Goal: Communication & Community: Answer question/provide support

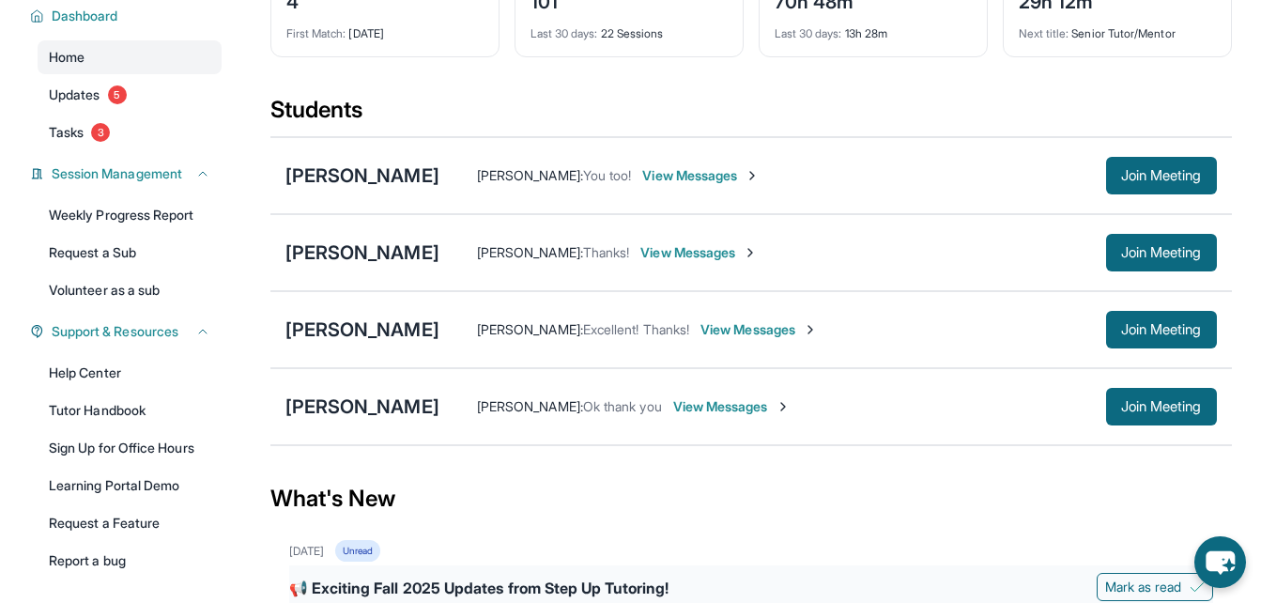
scroll to position [188, 0]
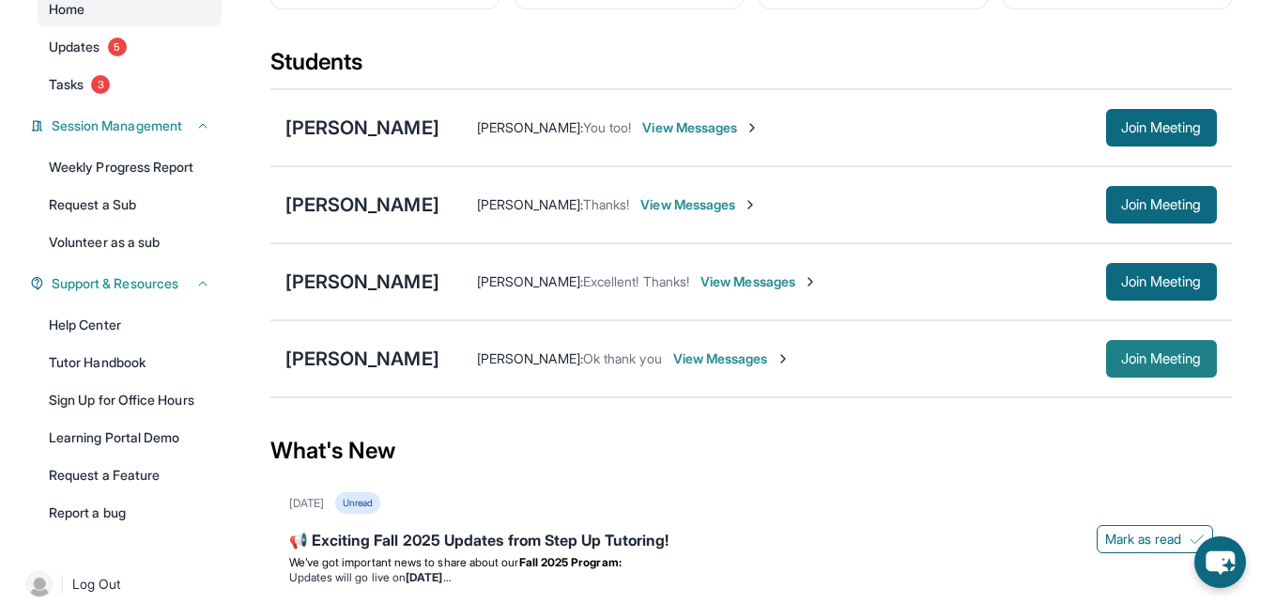
click at [1116, 348] on button "Join Meeting" at bounding box center [1161, 359] width 111 height 38
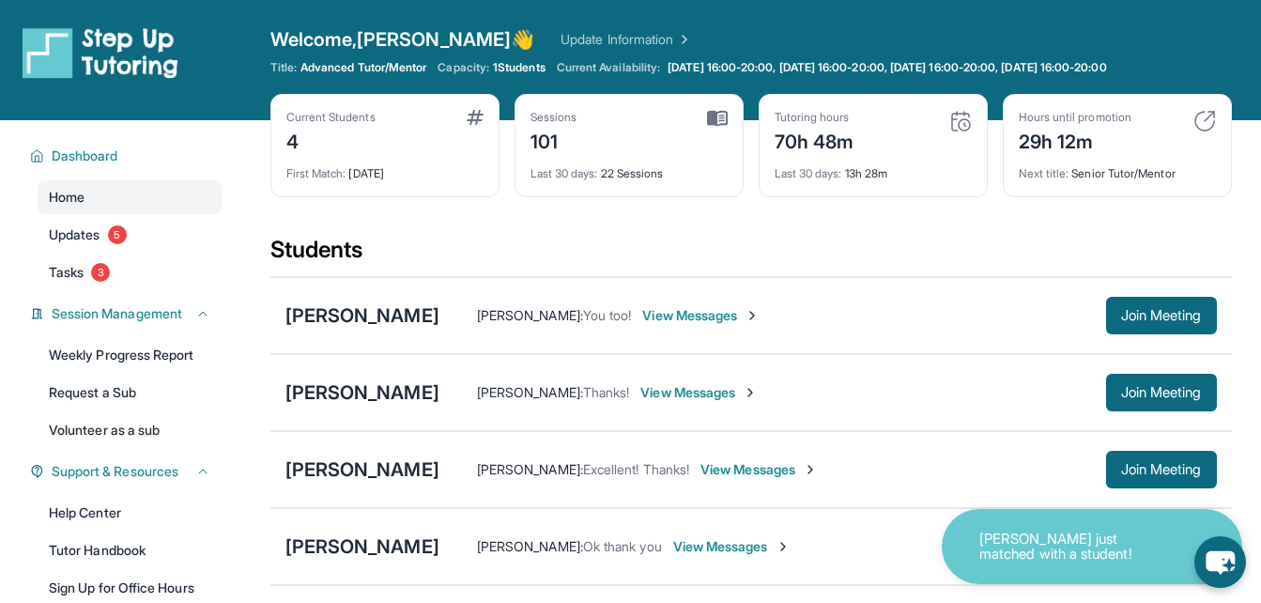
click at [857, 140] on div "Tutoring hours 70h 48m" at bounding box center [873, 132] width 197 height 45
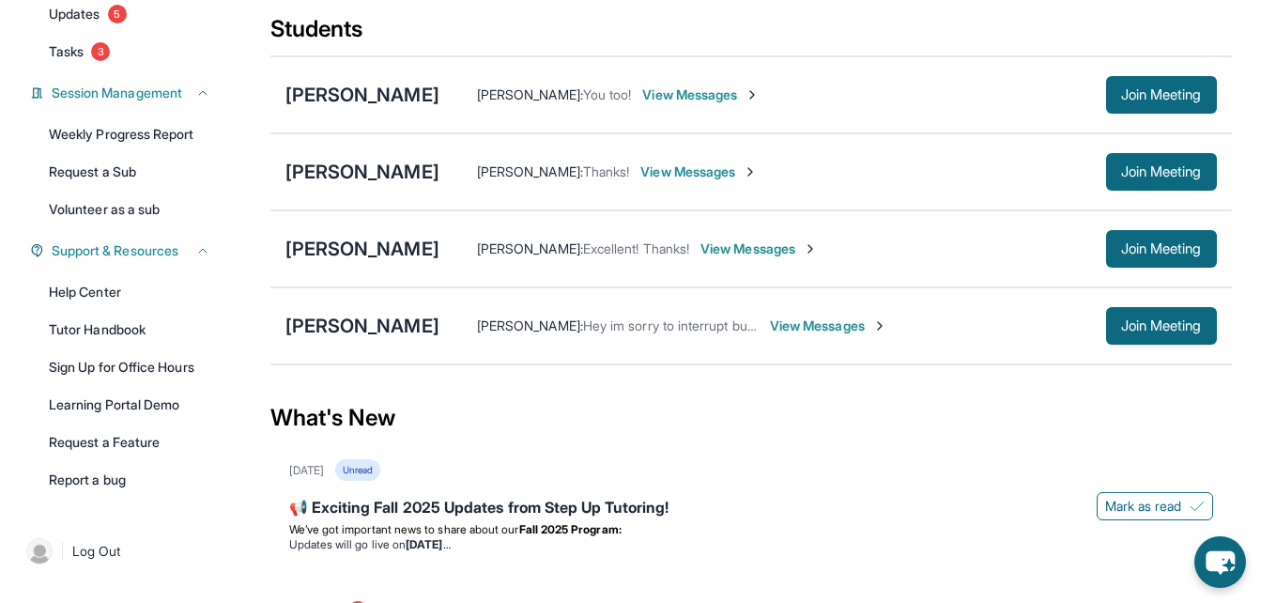
scroll to position [188, 0]
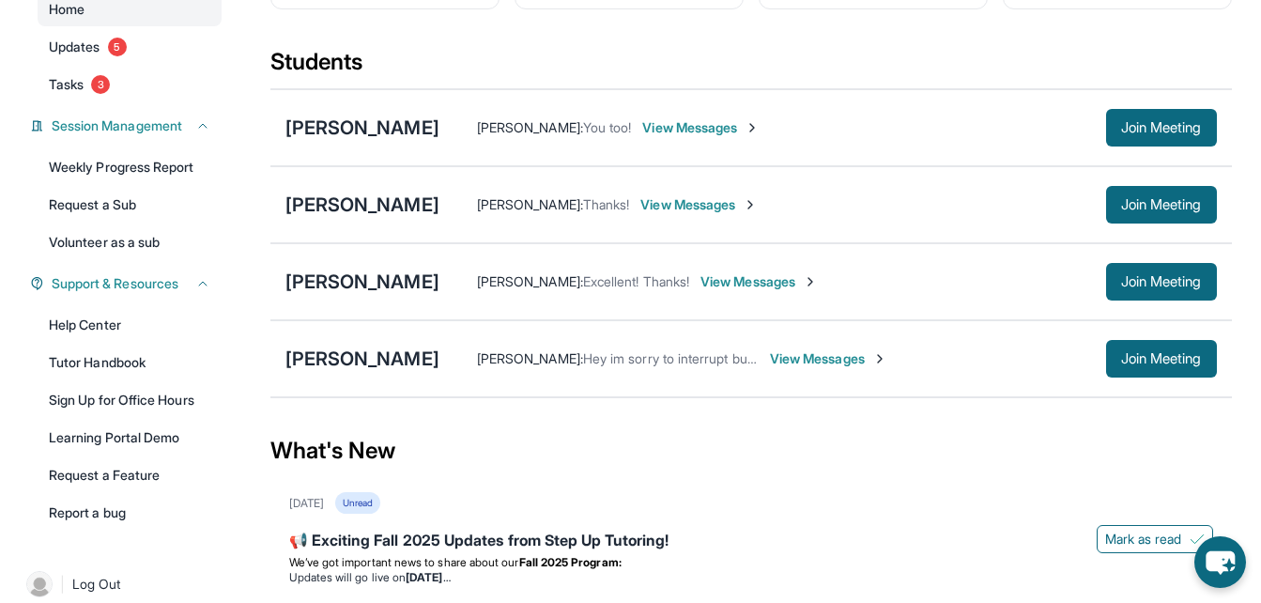
click at [810, 362] on span "View Messages" at bounding box center [828, 358] width 117 height 19
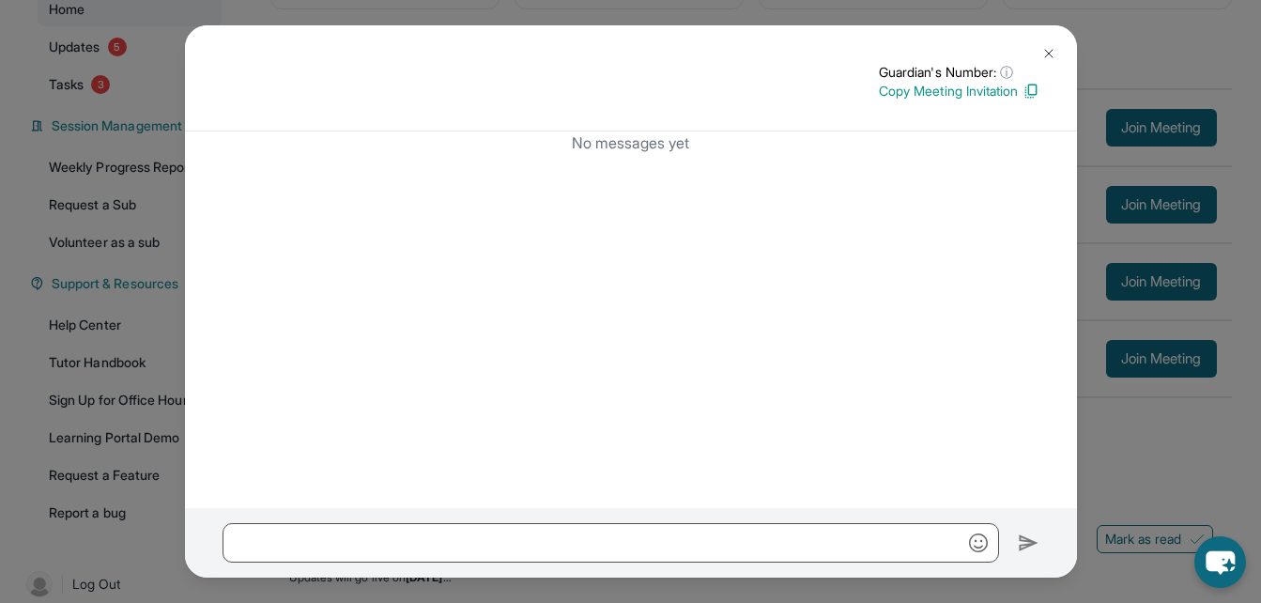
click at [794, 388] on div "No messages yet" at bounding box center [631, 319] width 892 height 377
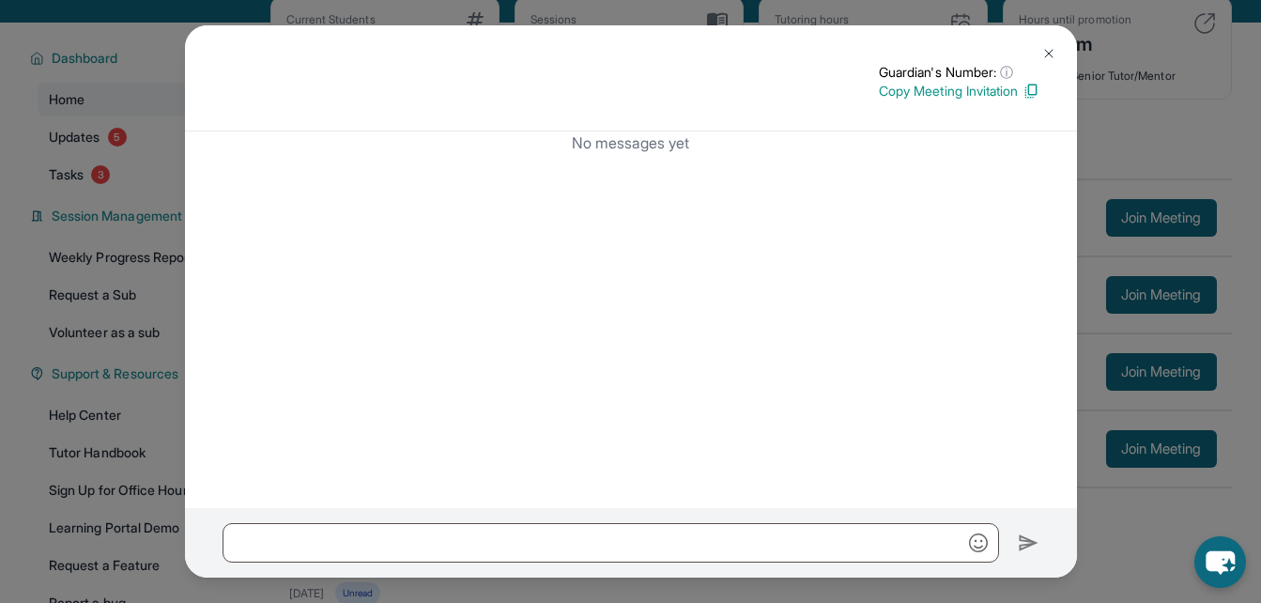
scroll to position [0, 0]
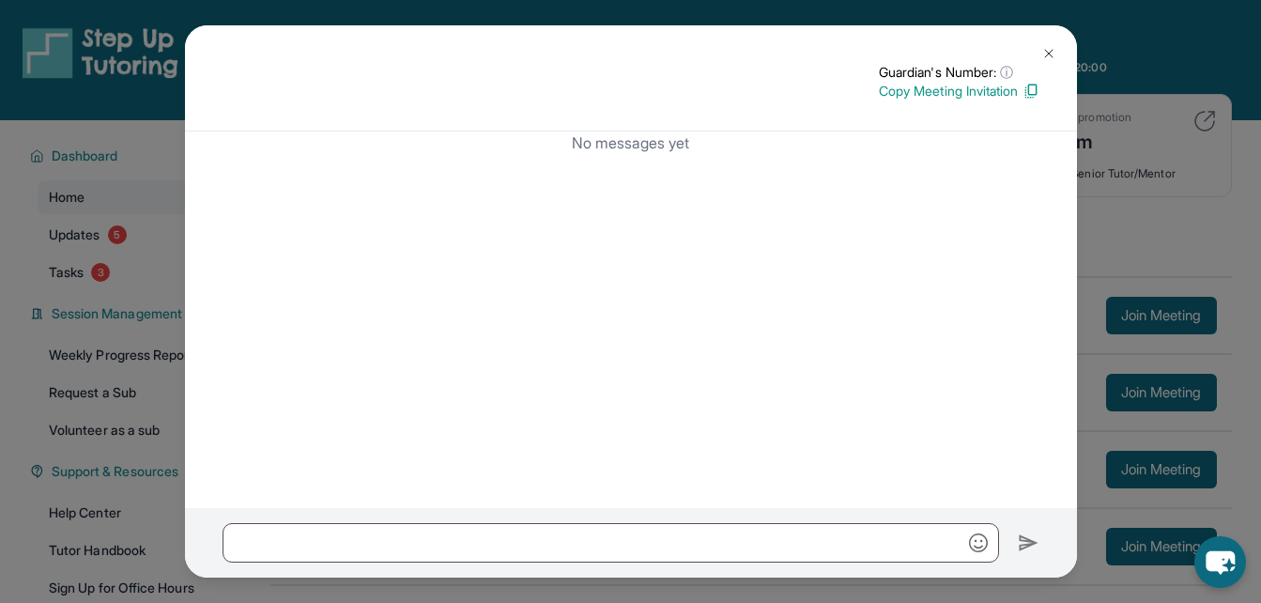
click at [1044, 51] on img at bounding box center [1049, 53] width 15 height 15
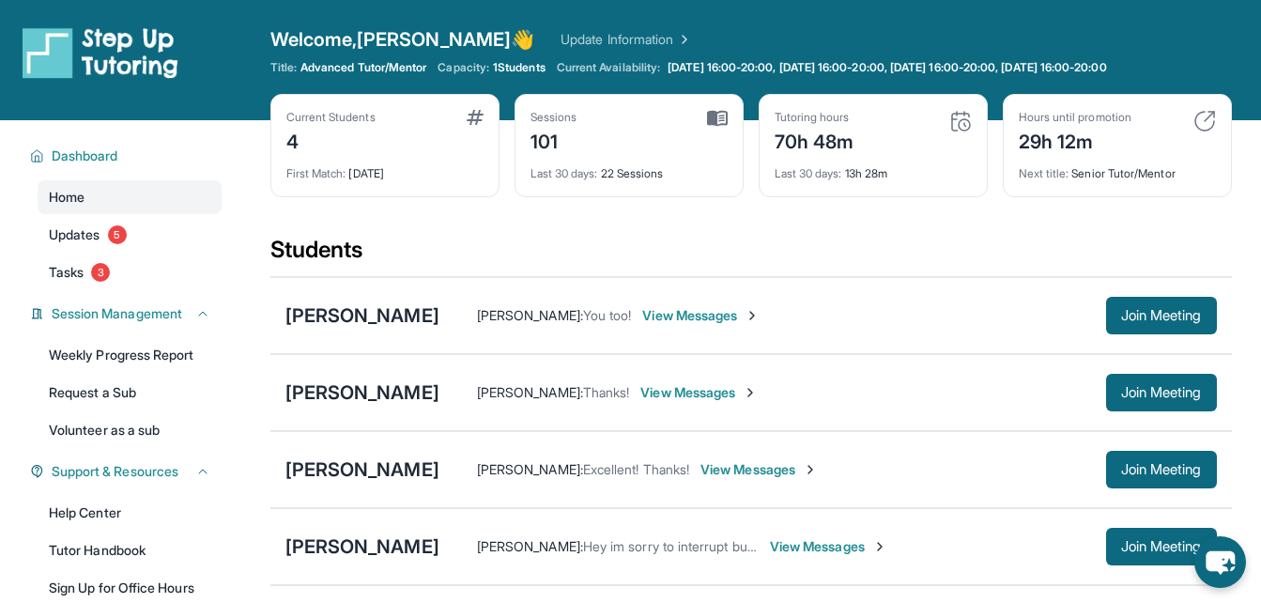
click at [811, 544] on span "View Messages" at bounding box center [828, 546] width 117 height 19
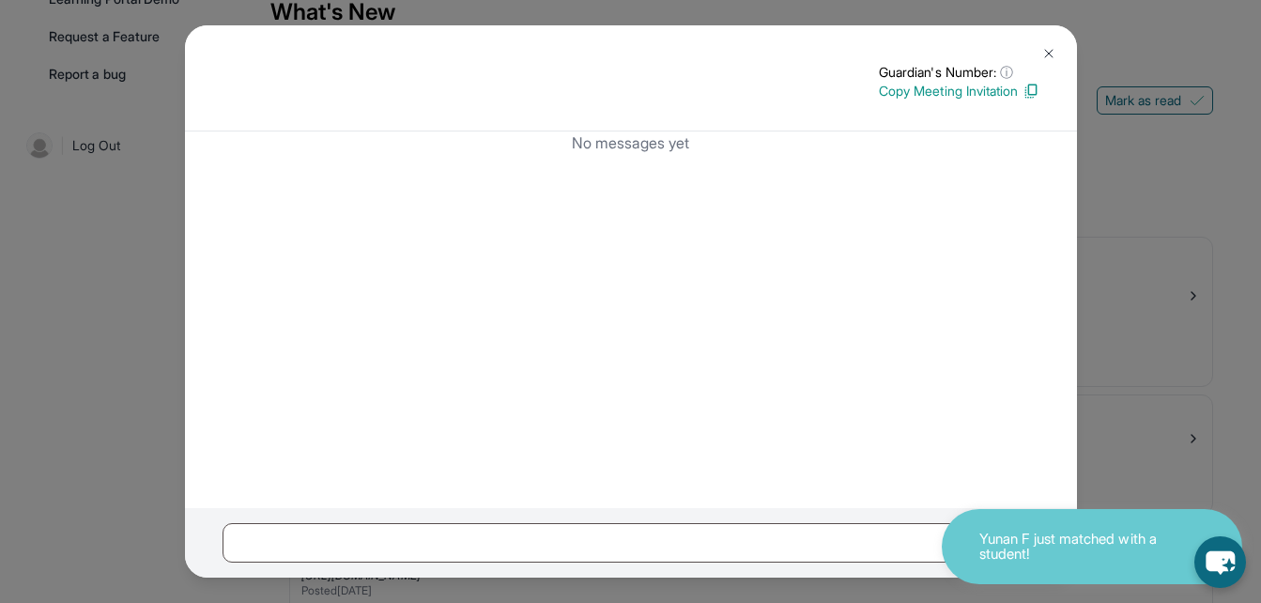
scroll to position [657, 0]
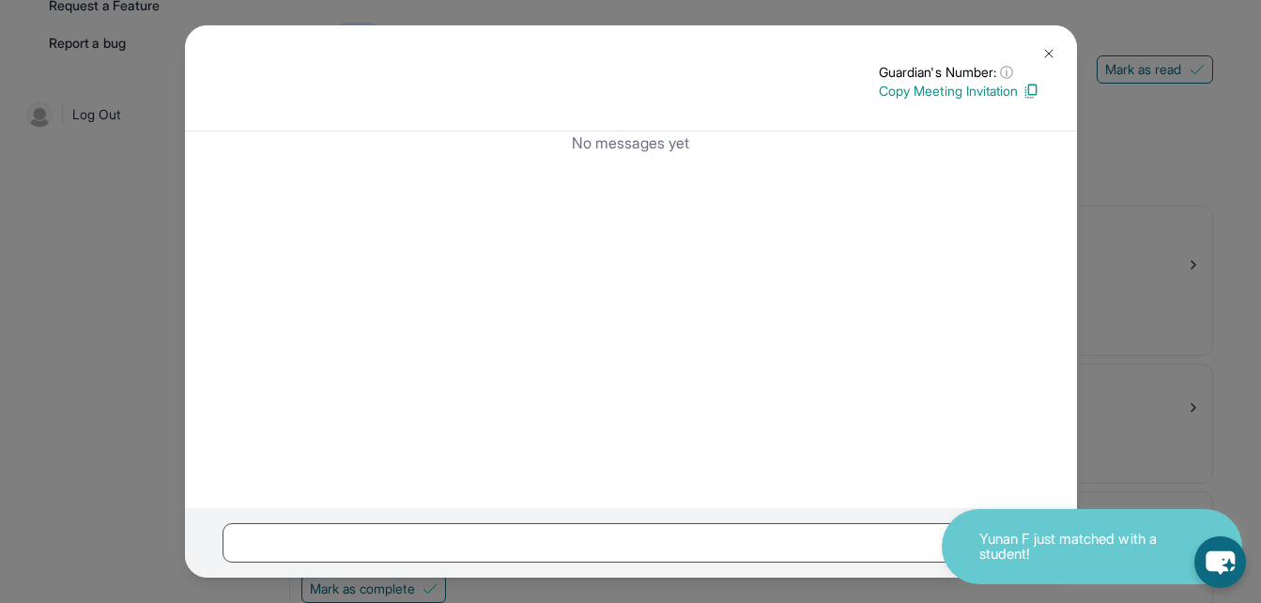
click at [1047, 45] on button at bounding box center [1049, 54] width 38 height 38
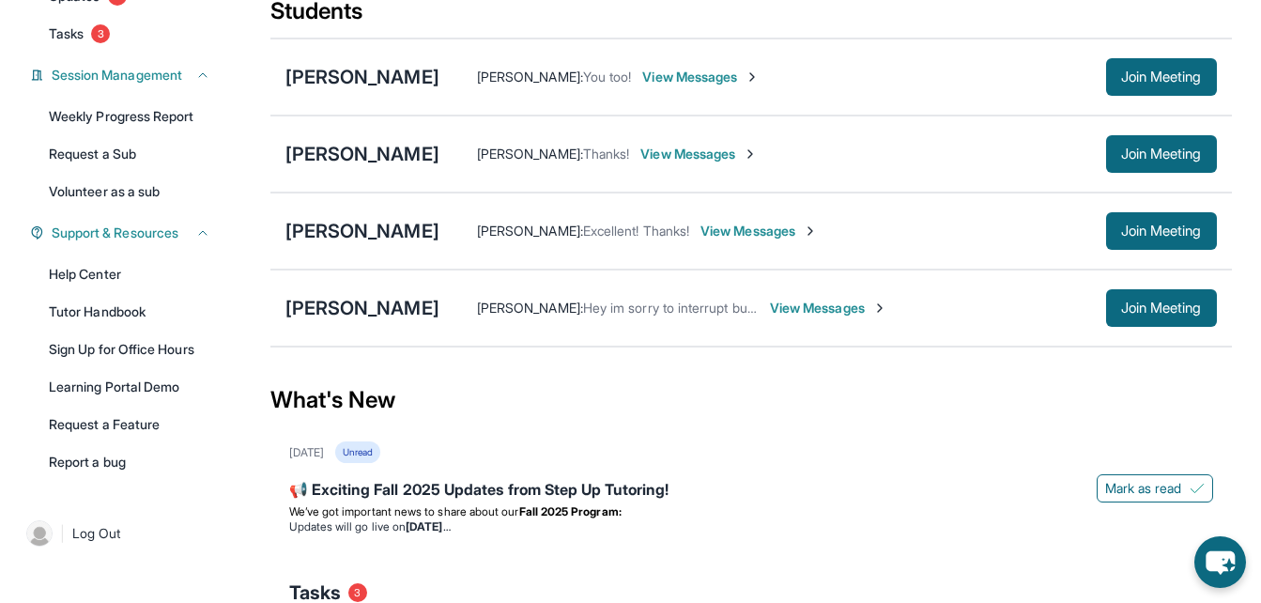
scroll to position [188, 0]
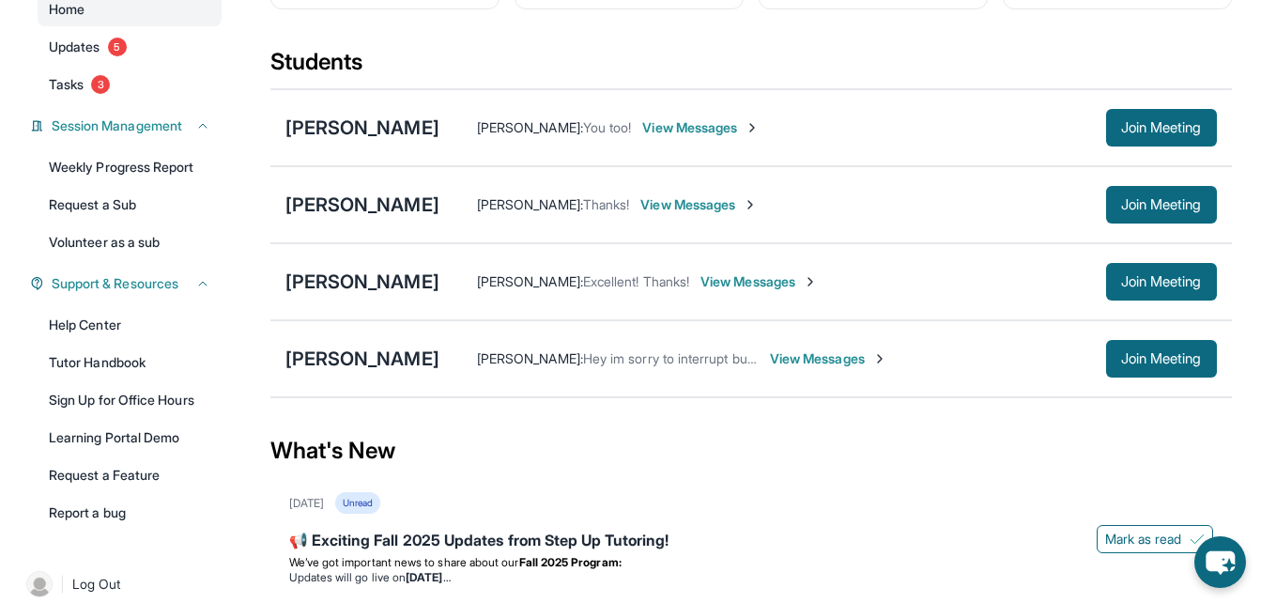
click at [874, 365] on img at bounding box center [880, 358] width 15 height 15
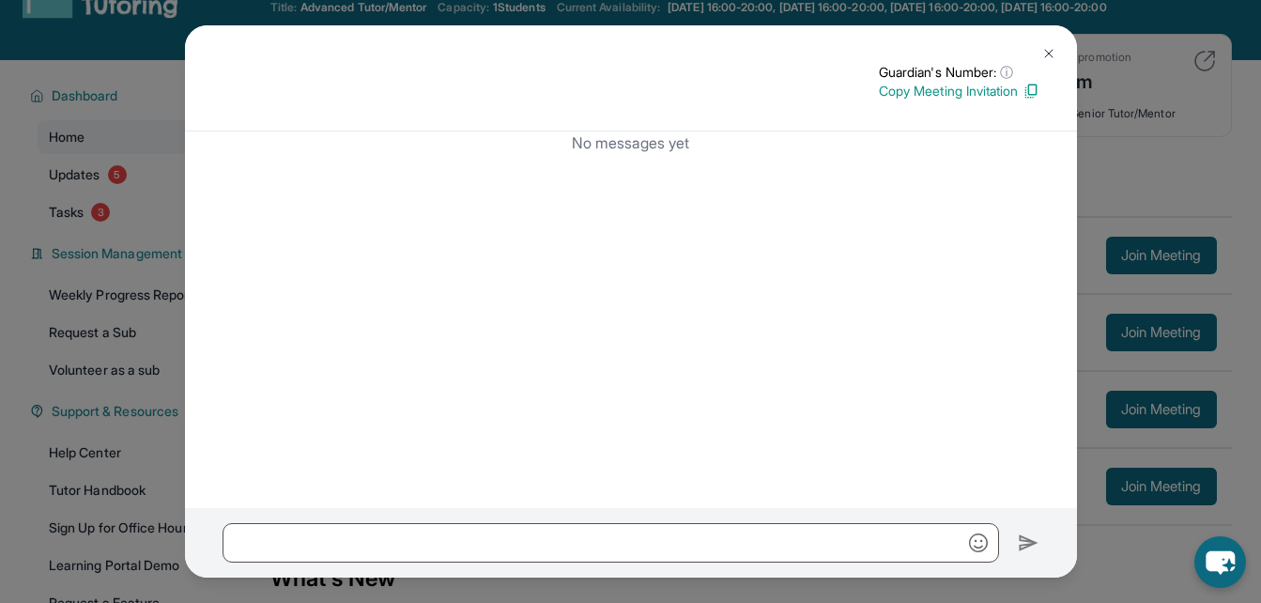
scroll to position [0, 0]
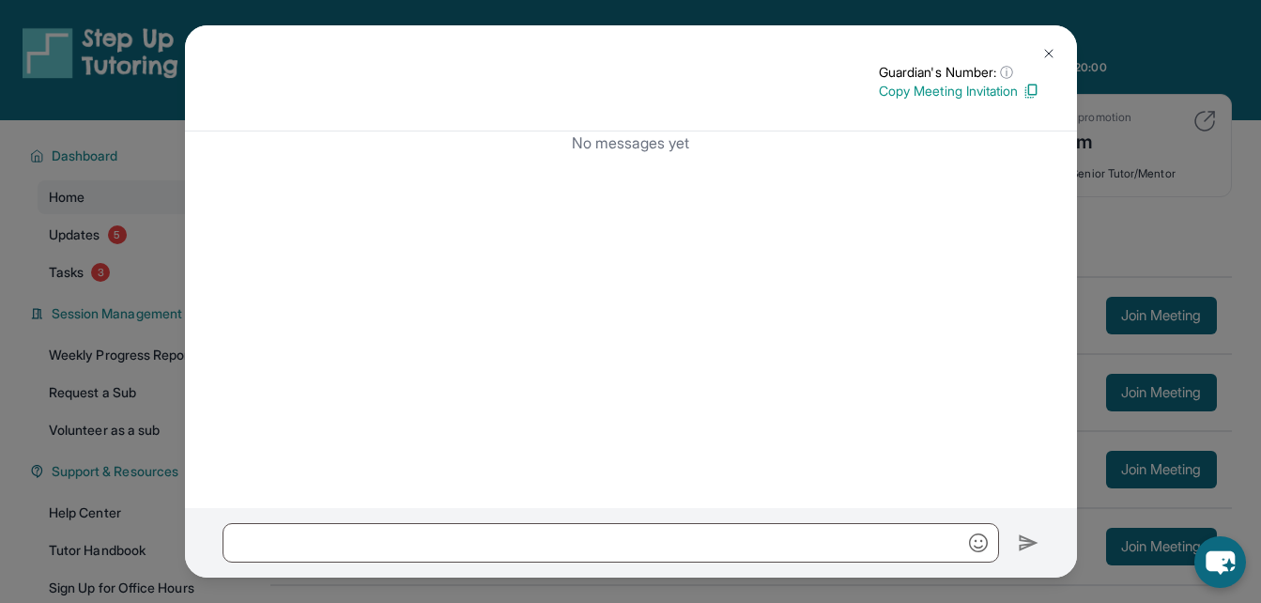
click at [1048, 58] on img at bounding box center [1049, 53] width 15 height 15
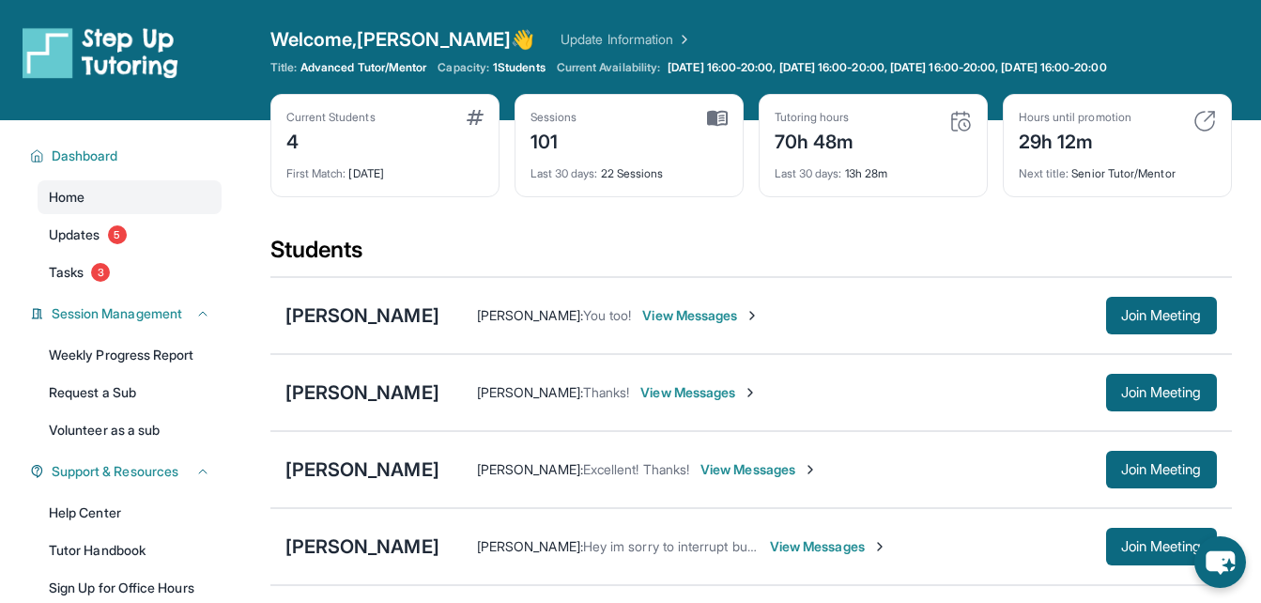
click at [824, 548] on span "View Messages" at bounding box center [828, 546] width 117 height 19
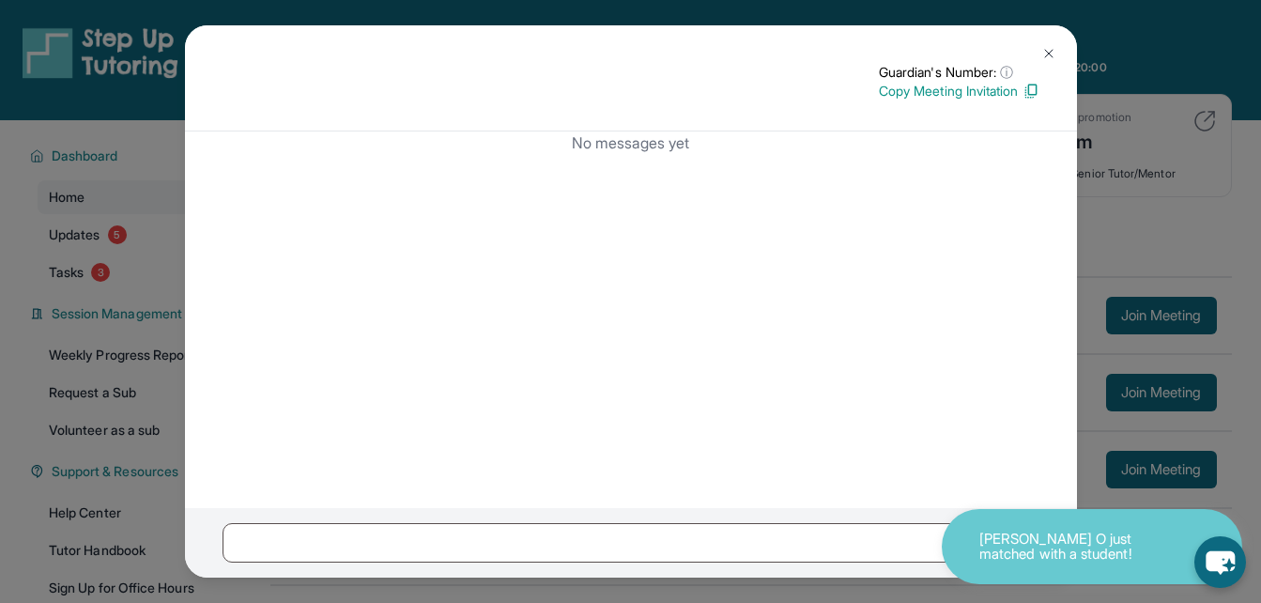
click at [1112, 207] on div "Guardian's Number: ⓘ This isn't the guardian's real number — it's a private for…" at bounding box center [630, 301] width 1261 height 603
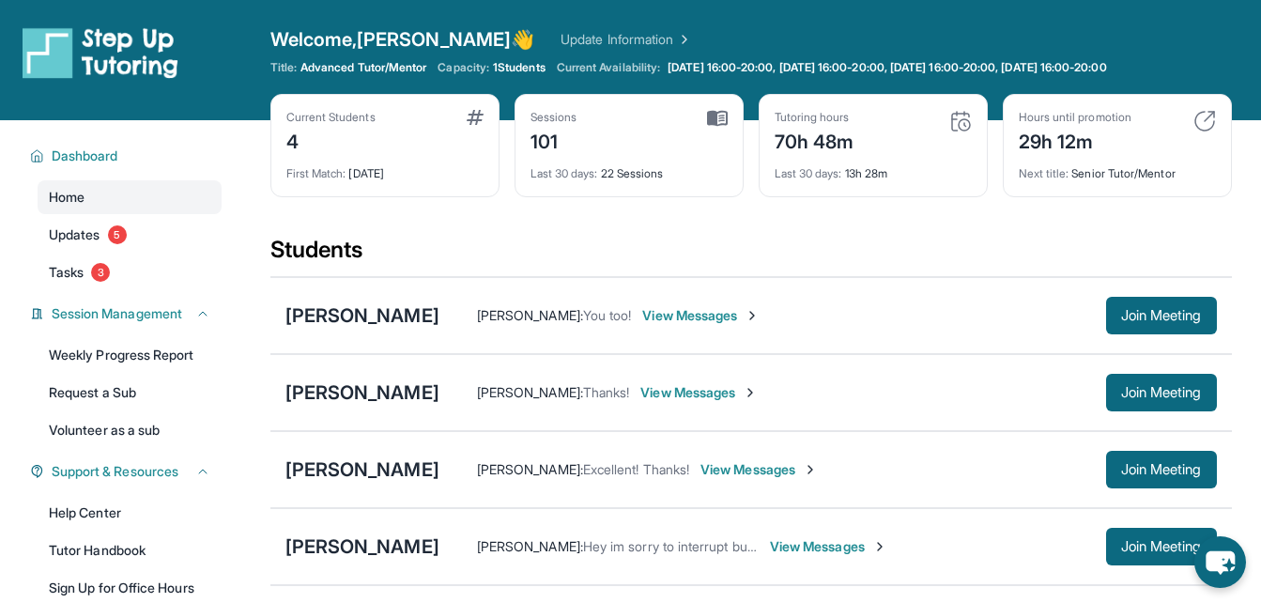
click at [778, 548] on span "View Messages" at bounding box center [828, 546] width 117 height 19
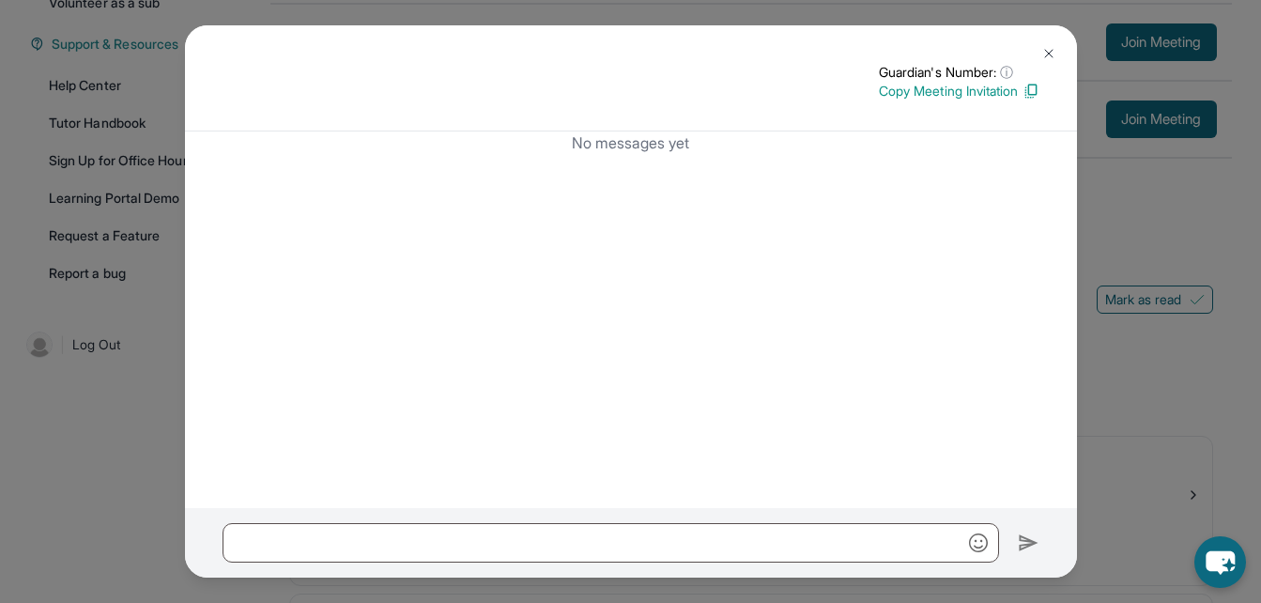
scroll to position [470, 0]
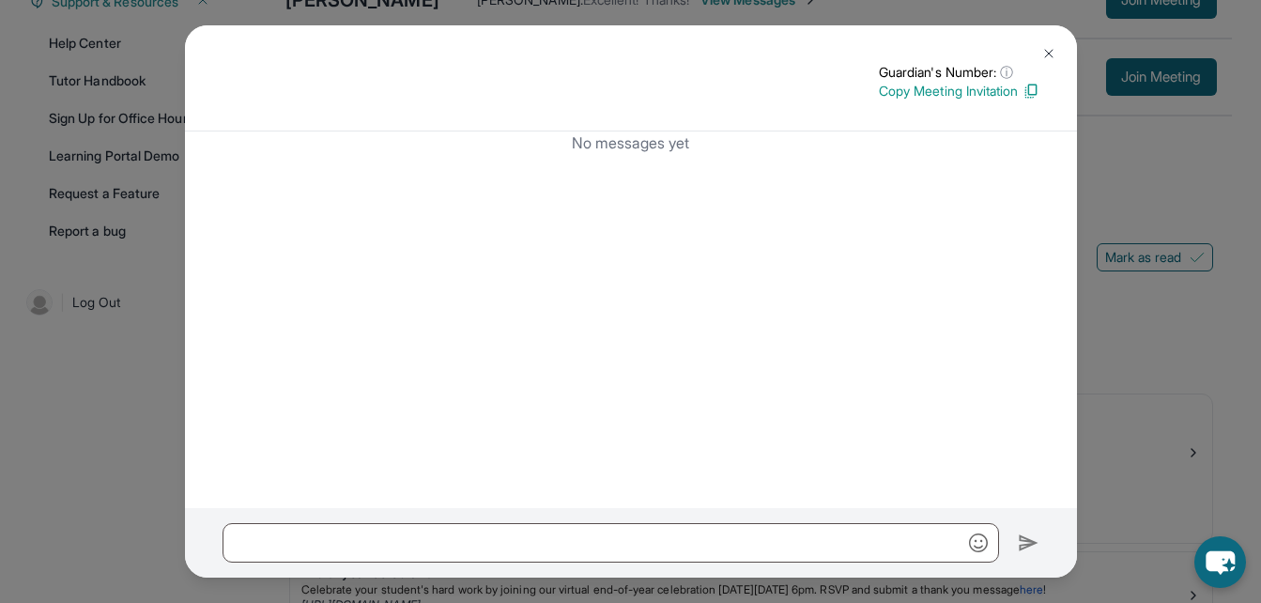
click at [1048, 54] on img at bounding box center [1049, 53] width 15 height 15
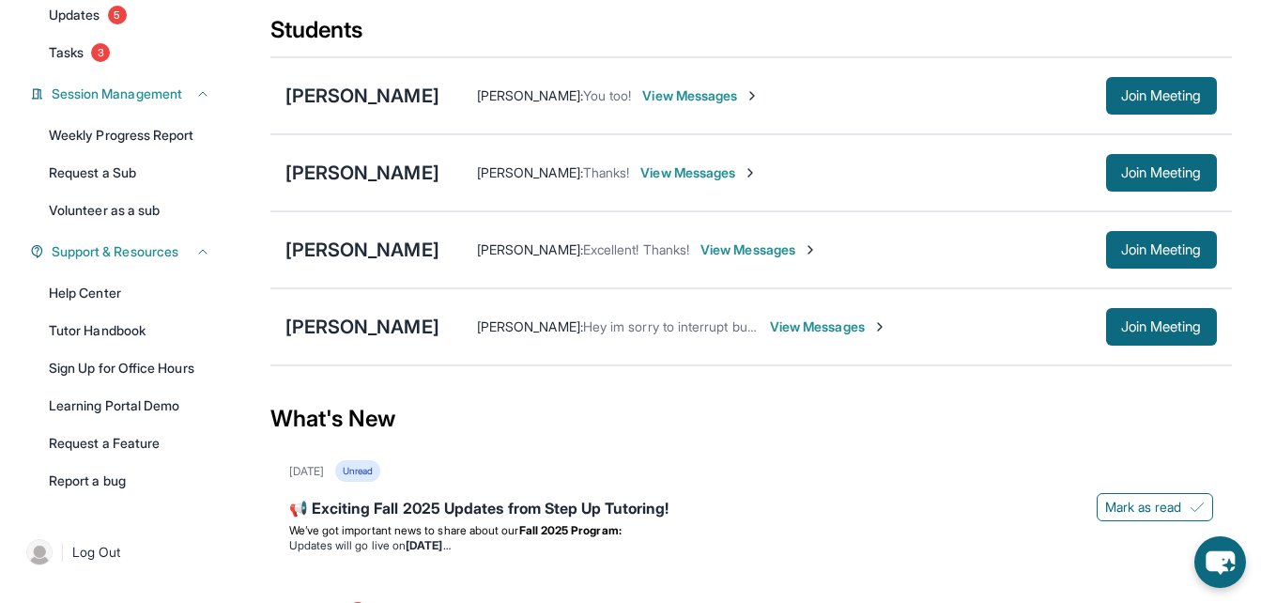
scroll to position [193, 0]
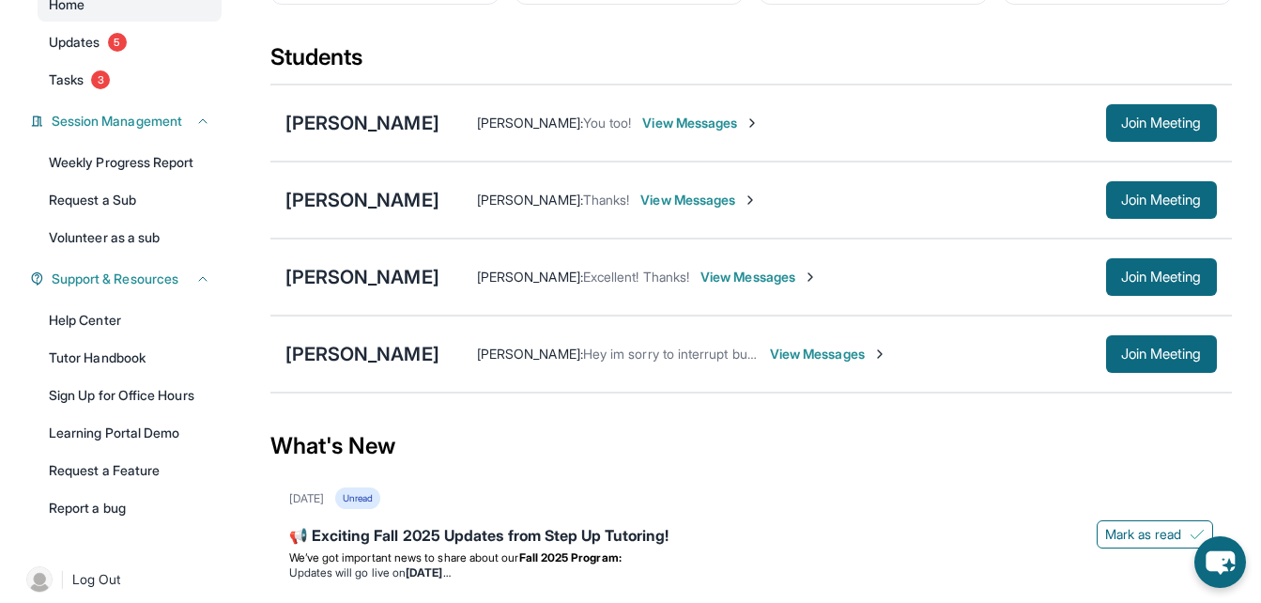
click at [770, 352] on span "View Messages" at bounding box center [828, 354] width 117 height 19
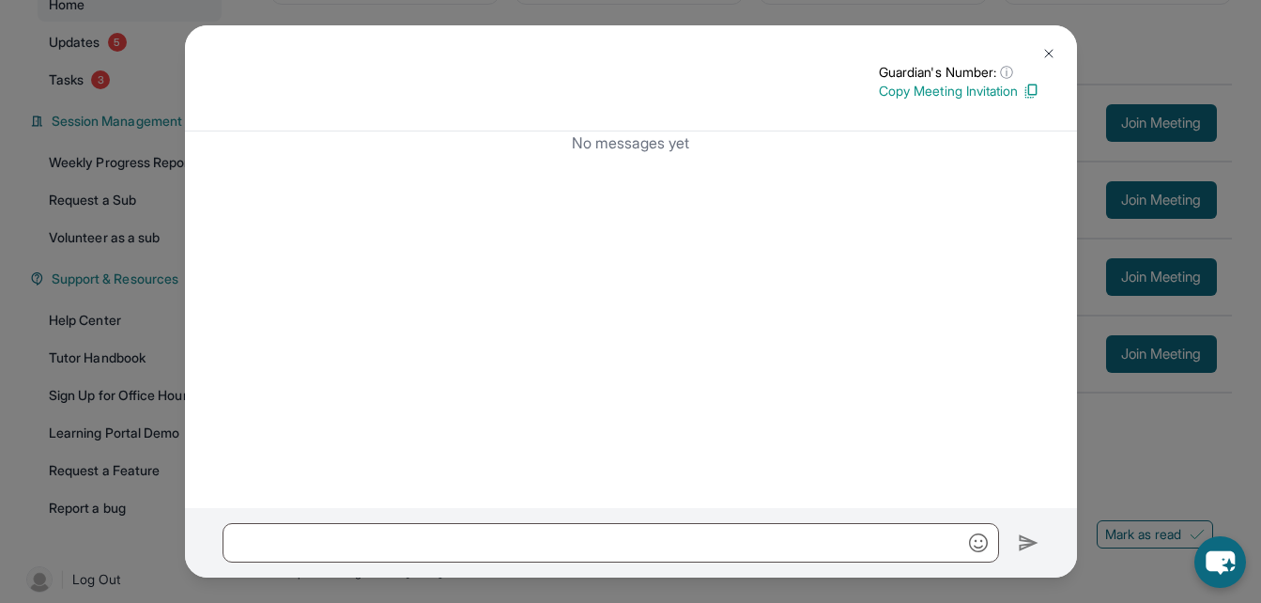
click at [1047, 51] on img at bounding box center [1049, 53] width 15 height 15
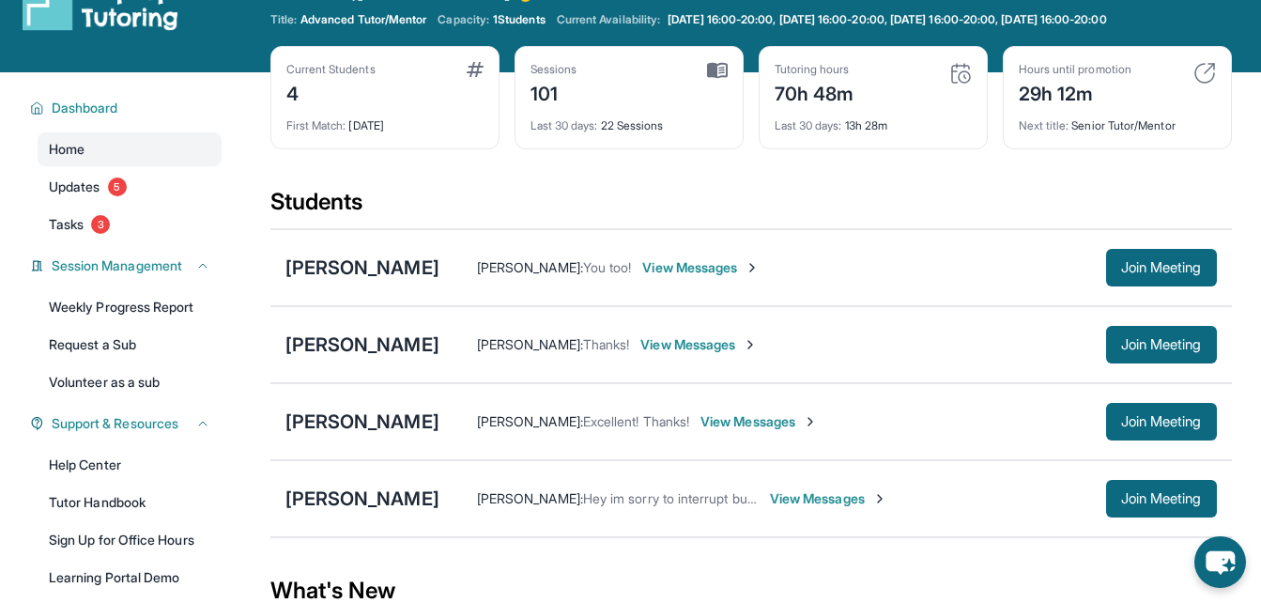
scroll to position [5, 0]
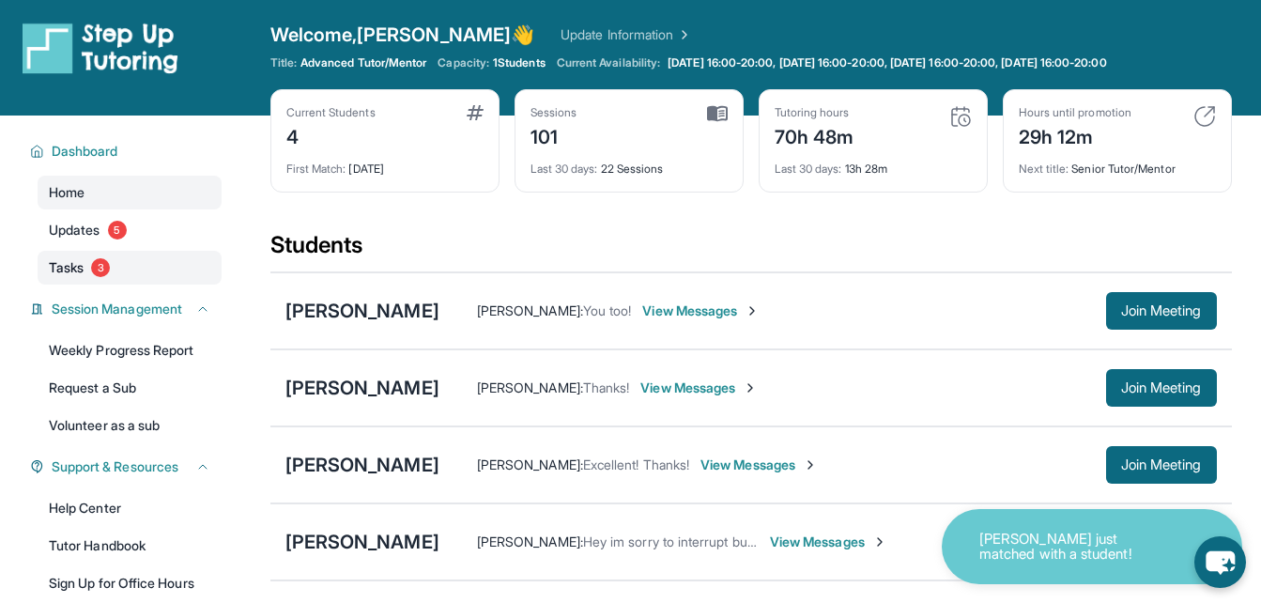
click at [151, 274] on link "Tasks 3" at bounding box center [130, 268] width 184 height 34
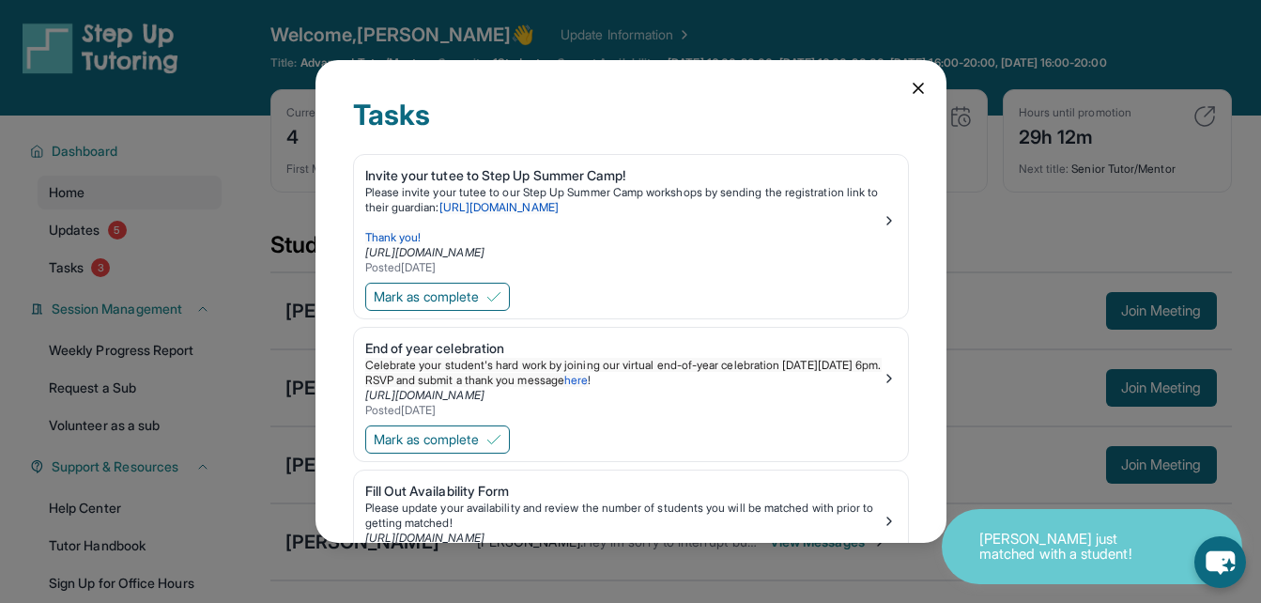
click at [988, 264] on div "Tasks Invite your tutee to Step Up Summer Camp! Please invite your tutee to our…" at bounding box center [630, 301] width 1261 height 603
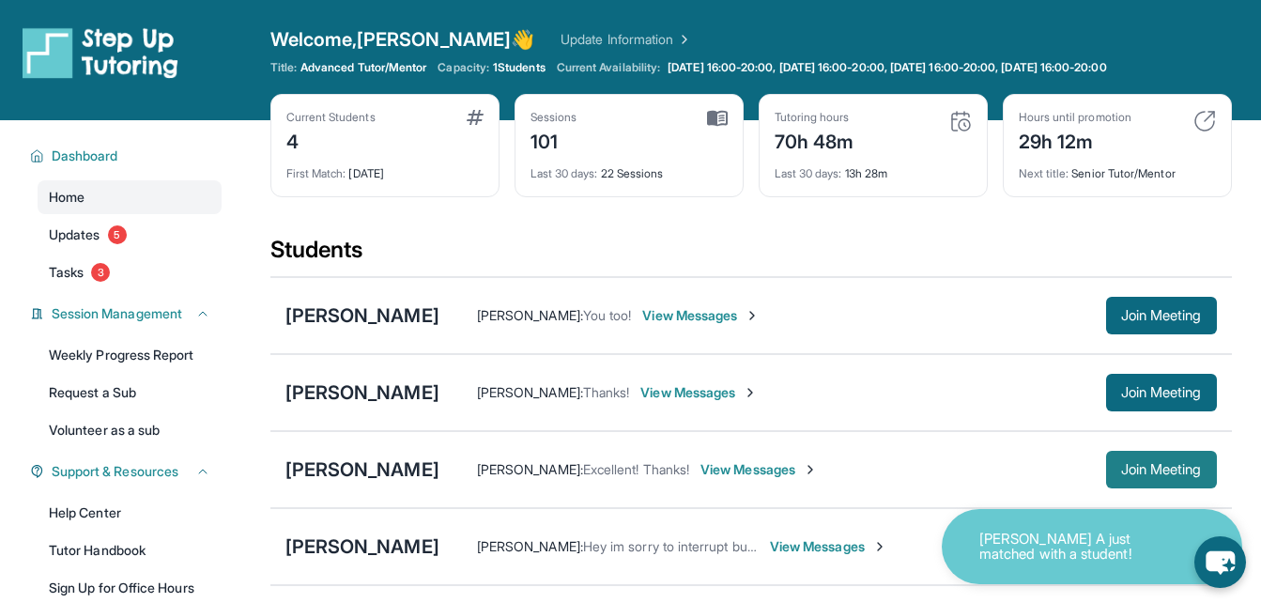
click at [1158, 468] on span "Join Meeting" at bounding box center [1161, 469] width 81 height 11
click at [1146, 448] on div "[PERSON_NAME] [PERSON_NAME] : Excellent! Thanks! View Messages Join Meeting" at bounding box center [751, 469] width 962 height 77
click at [1145, 456] on button "Join Meeting" at bounding box center [1161, 470] width 111 height 38
